Goal: Navigation & Orientation: Find specific page/section

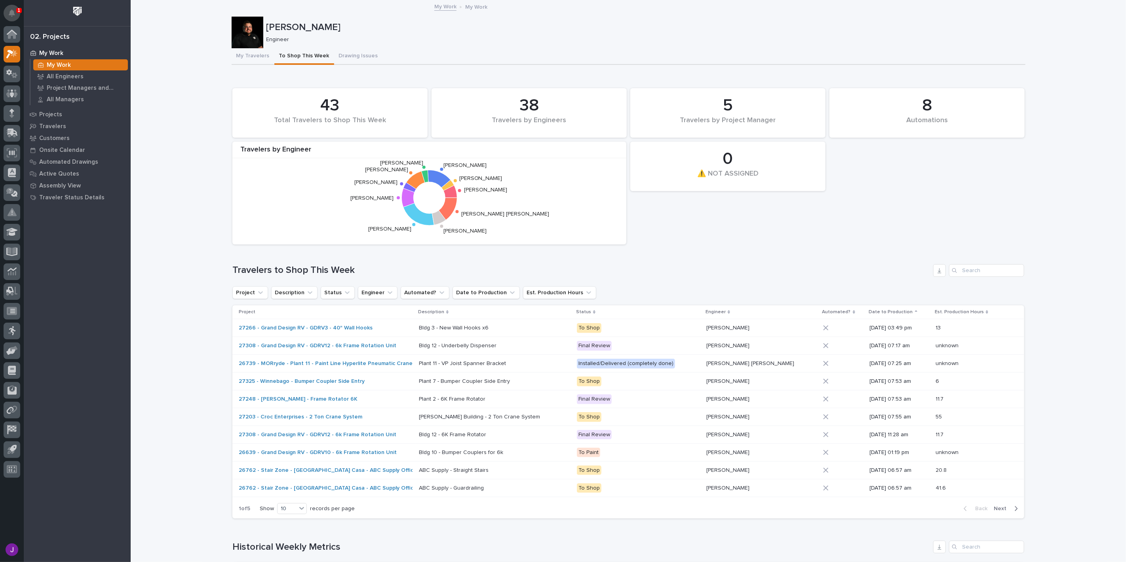
click at [13, 15] on icon "Notifications" at bounding box center [12, 12] width 6 height 7
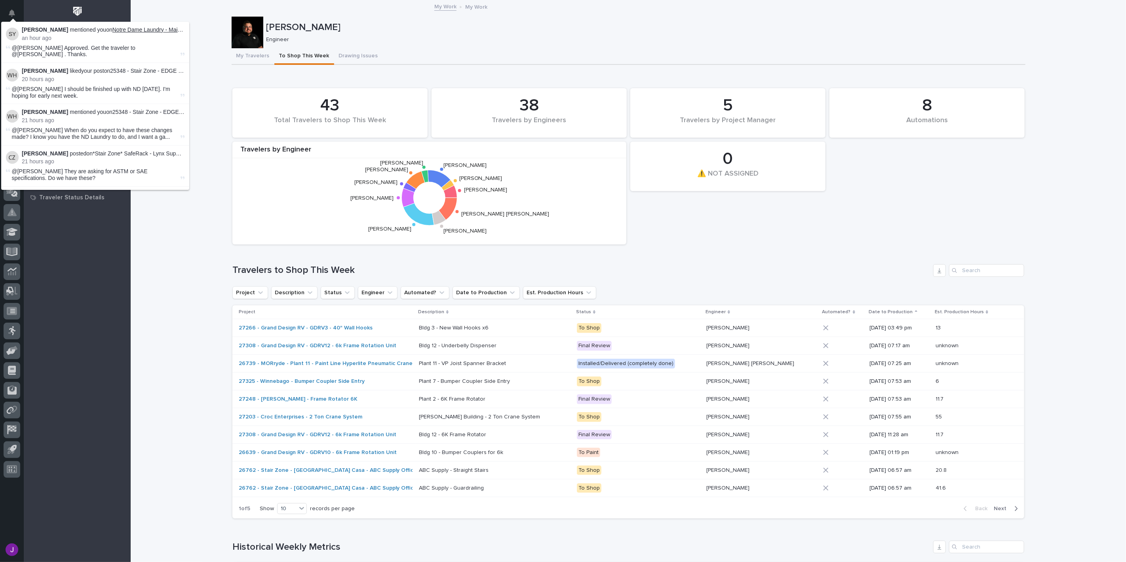
click at [144, 29] on link "Notre Dame Laundry - Main - Blue Bag Guardrail" at bounding box center [172, 30] width 120 height 6
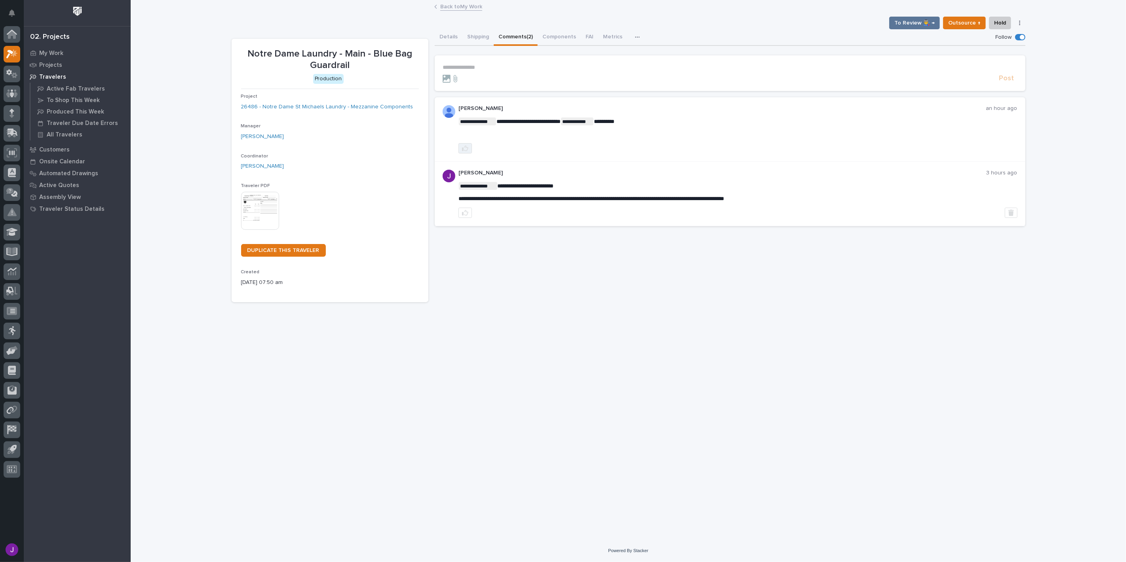
click at [471, 144] on button "button" at bounding box center [464, 148] width 13 height 10
click at [7, 34] on icon at bounding box center [12, 34] width 10 height 9
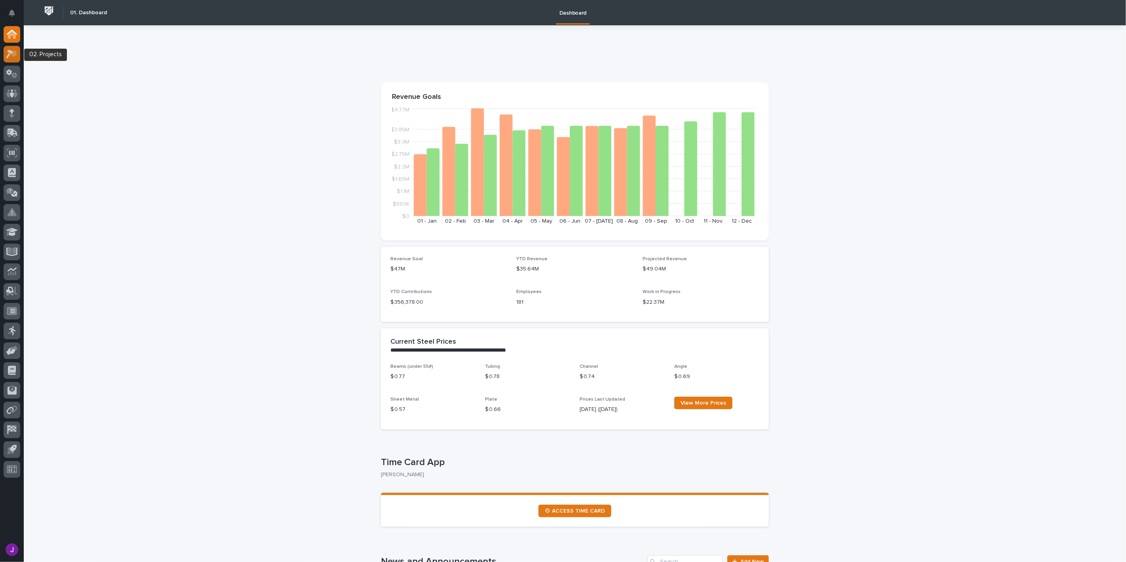
click at [10, 58] on div at bounding box center [12, 54] width 17 height 17
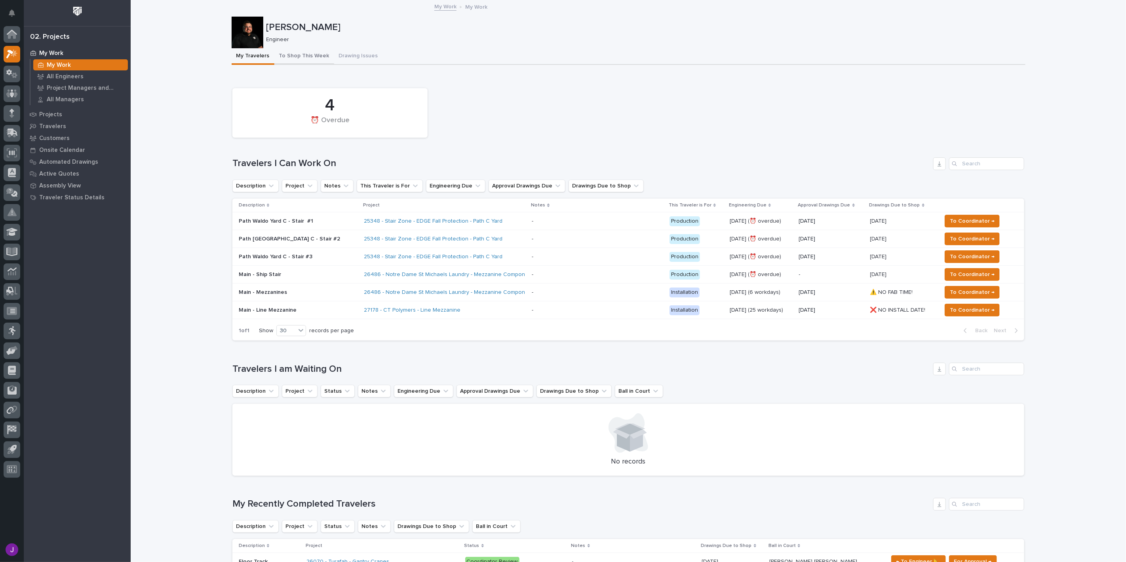
click at [292, 52] on button "To Shop This Week" at bounding box center [304, 56] width 60 height 17
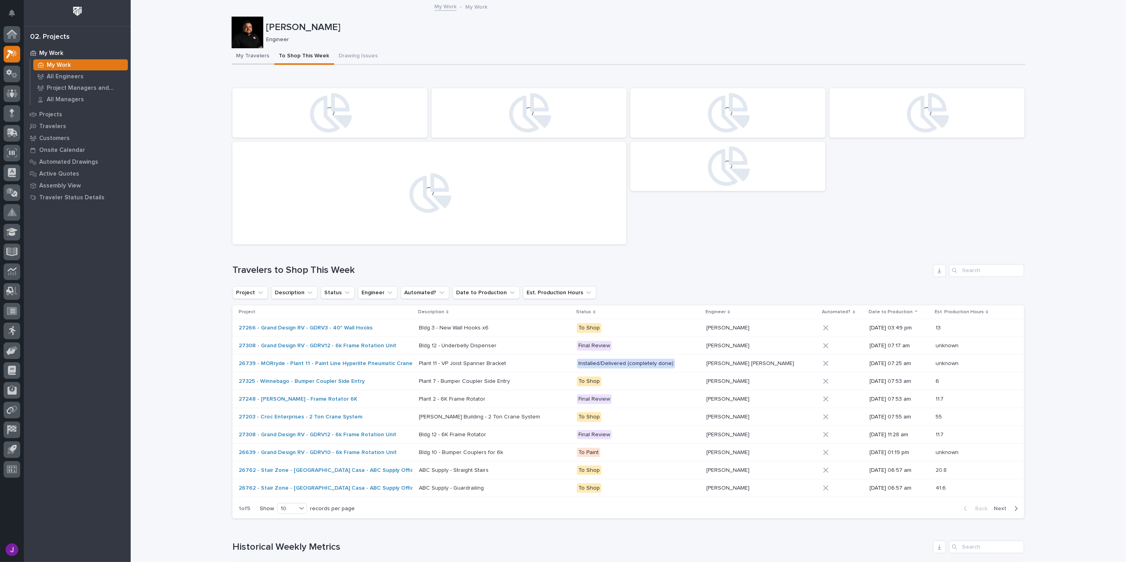
click at [245, 56] on button "My Travelers" at bounding box center [253, 56] width 43 height 17
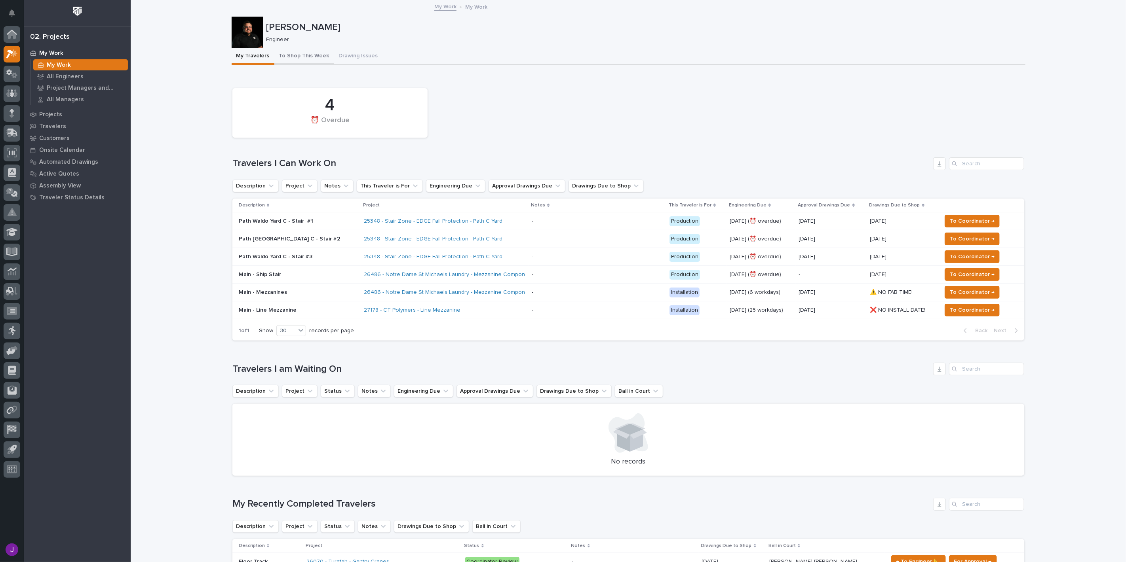
click at [296, 64] on button "To Shop This Week" at bounding box center [304, 56] width 60 height 17
